Goal: Obtain resource: Obtain resource

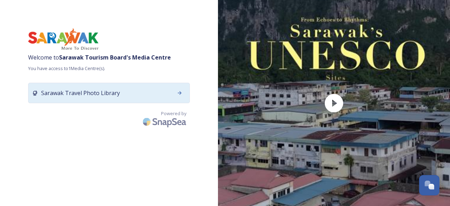
click at [133, 83] on div "Sarawak Travel Photo Library" at bounding box center [109, 93] width 162 height 20
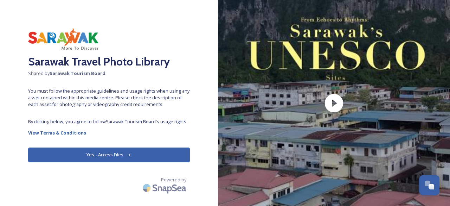
click at [106, 153] on button "Yes - Access Files" at bounding box center [109, 154] width 162 height 14
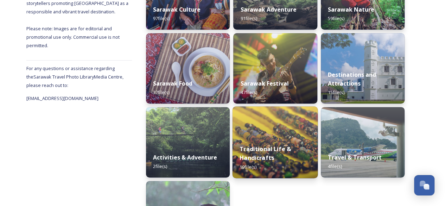
scroll to position [205, 0]
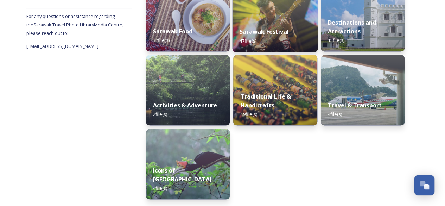
click at [272, 38] on div "Sarawak Festival 47 file(s)" at bounding box center [274, 36] width 85 height 32
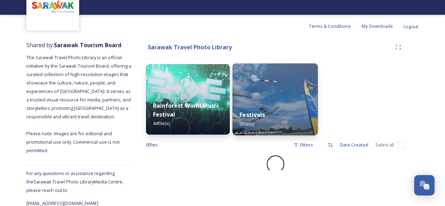
scroll to position [49, 0]
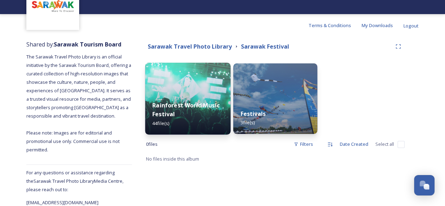
click at [215, 97] on div "Rainforest World Music Festival 44 file(s)" at bounding box center [187, 114] width 85 height 41
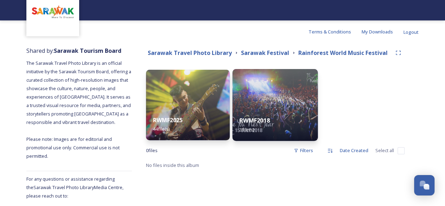
scroll to position [49, 0]
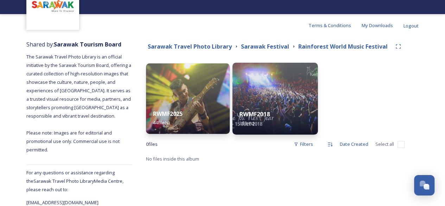
click at [289, 103] on div "RWMF2018 3 file(s)" at bounding box center [274, 118] width 85 height 32
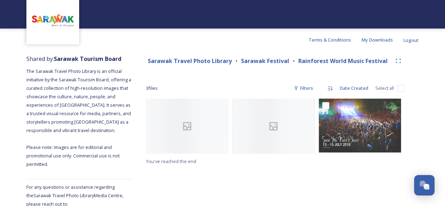
scroll to position [49, 0]
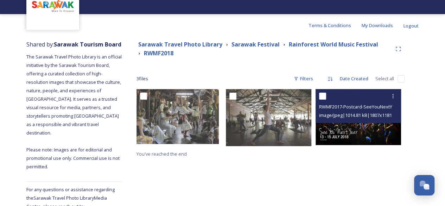
click at [372, 127] on img at bounding box center [358, 117] width 85 height 56
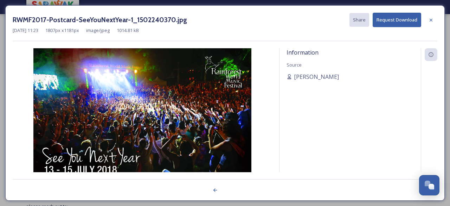
click at [1, 19] on div "RWMF2017-Postcard-SeeYouNextYear-1_1502240370.jpg Share Request Download [DATE]…" at bounding box center [225, 103] width 450 height 206
click at [428, 18] on div at bounding box center [431, 20] width 13 height 13
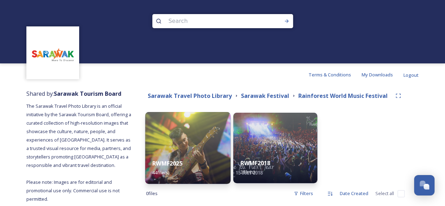
scroll to position [49, 0]
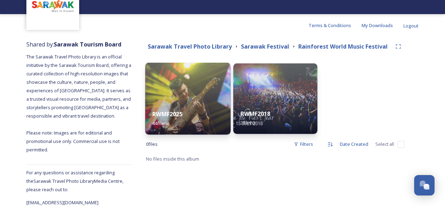
click at [174, 106] on div "RWMF2025 44 file(s)" at bounding box center [187, 118] width 85 height 32
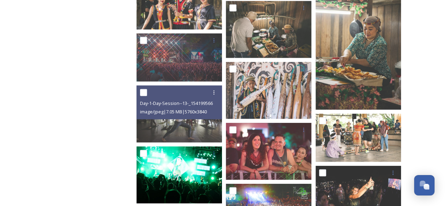
scroll to position [840, 0]
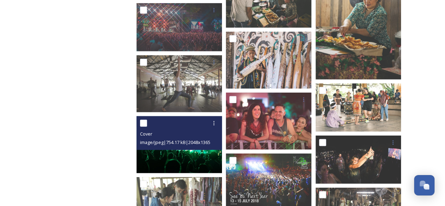
click at [198, 141] on span "image/jpeg | 754.17 kB | 2048 x 1365" at bounding box center [175, 142] width 70 height 6
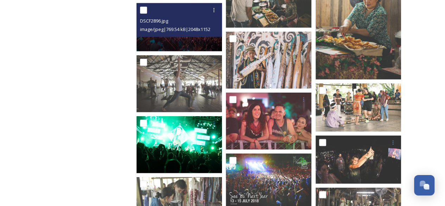
click at [189, 40] on img at bounding box center [178, 27] width 85 height 48
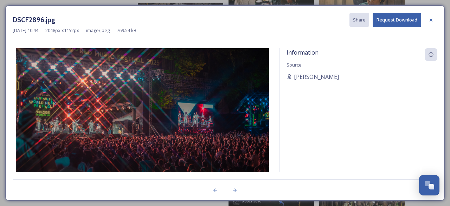
drag, startPoint x: 431, startPoint y: 20, endPoint x: 425, endPoint y: 37, distance: 17.4
click at [431, 20] on icon at bounding box center [431, 20] width 6 height 6
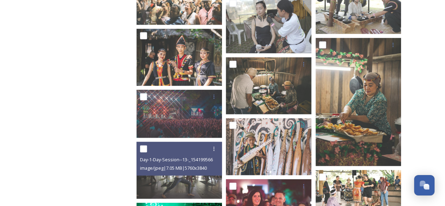
scroll to position [699, 0]
